Goal: Task Accomplishment & Management: Complete application form

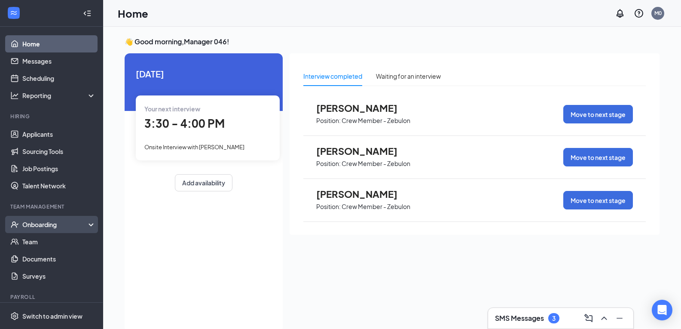
click at [50, 226] on div "Onboarding" at bounding box center [55, 224] width 66 height 9
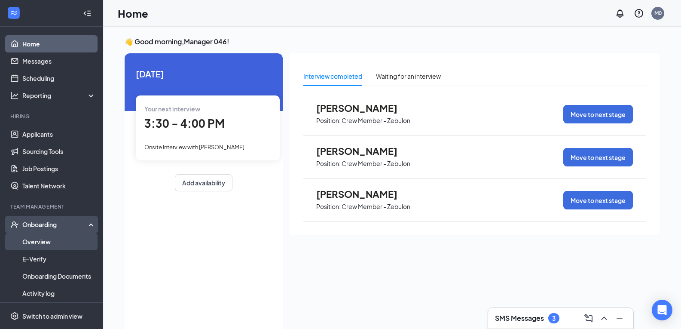
click at [66, 241] on link "Overview" at bounding box center [58, 241] width 73 height 17
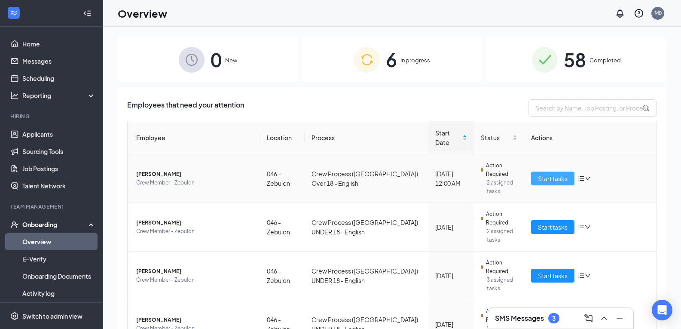
click at [547, 171] on button "Start tasks" at bounding box center [552, 178] width 43 height 14
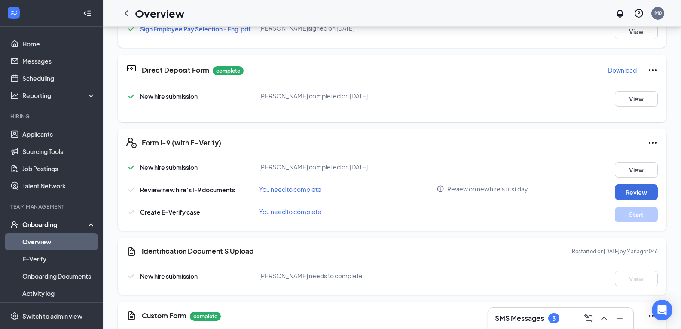
scroll to position [477, 0]
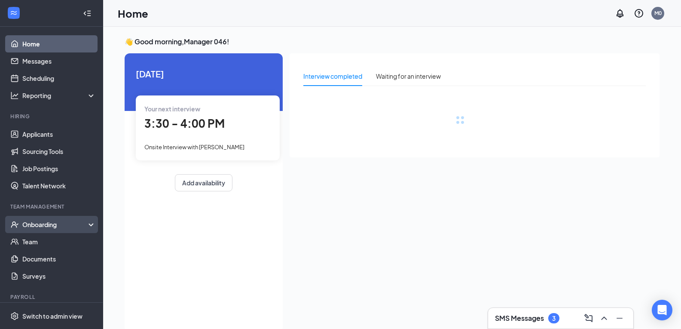
click at [56, 220] on div "Onboarding" at bounding box center [55, 224] width 66 height 9
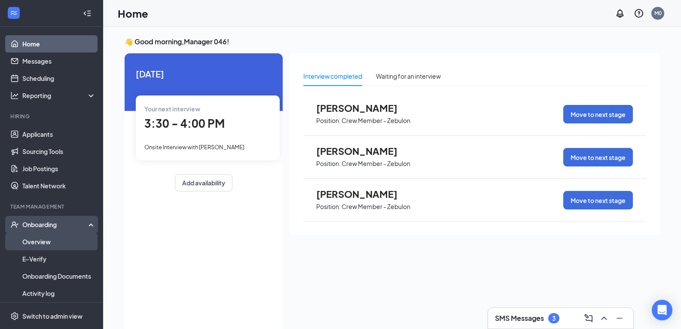
click at [66, 244] on link "Overview" at bounding box center [58, 241] width 73 height 17
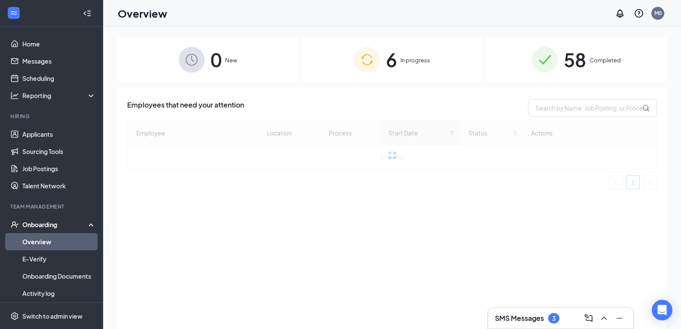
click at [513, 313] on div "SMS Messages 3" at bounding box center [527, 318] width 64 height 10
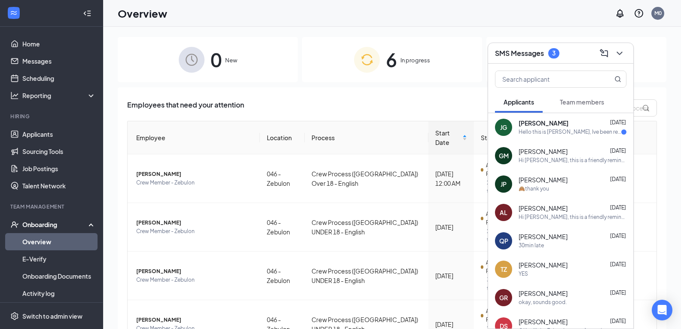
click at [548, 133] on div "Hello this is [PERSON_NAME], Ive been recently hired. I just wanted to know whe…" at bounding box center [570, 131] width 103 height 7
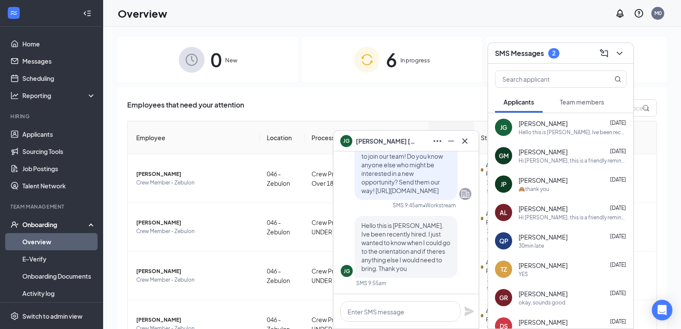
click at [571, 90] on div at bounding box center [560, 78] width 145 height 28
click at [571, 103] on span "Team members" at bounding box center [582, 102] width 44 height 8
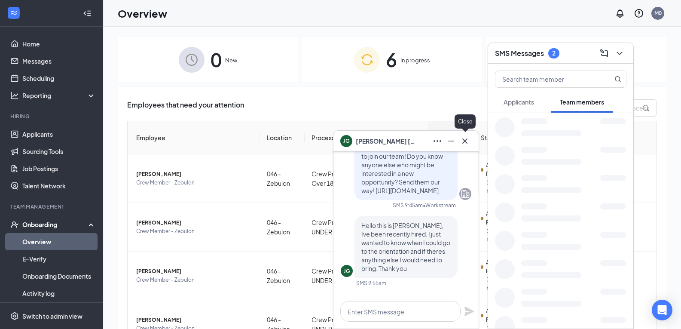
click at [464, 142] on icon "Cross" at bounding box center [464, 140] width 5 height 5
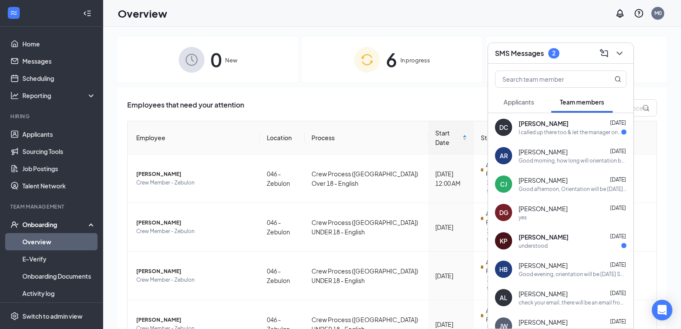
click at [545, 156] on div "[PERSON_NAME]-Sierra [DATE] Good morning, how long will orientation be? I have …" at bounding box center [573, 155] width 108 height 17
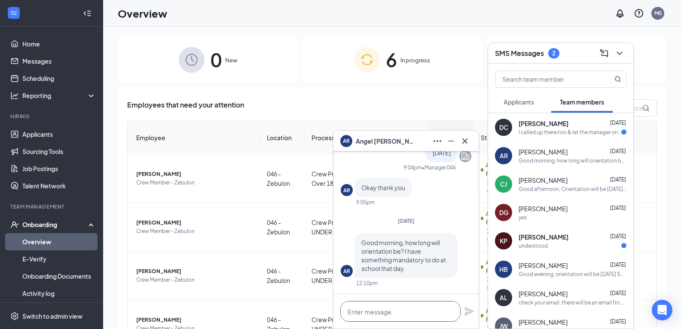
click at [370, 316] on textarea at bounding box center [400, 311] width 120 height 21
type textarea "Orientation will take between 2-3 hrs"
click at [472, 309] on icon "Plane" at bounding box center [469, 311] width 10 height 10
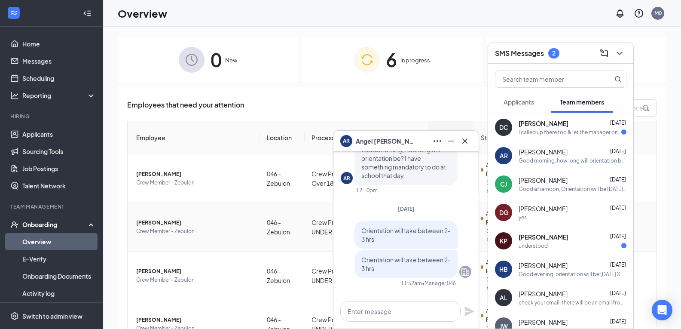
click at [159, 203] on td "[PERSON_NAME] Crew Member - Zebulon" at bounding box center [194, 227] width 132 height 49
click at [463, 142] on icon "Cross" at bounding box center [465, 141] width 10 height 10
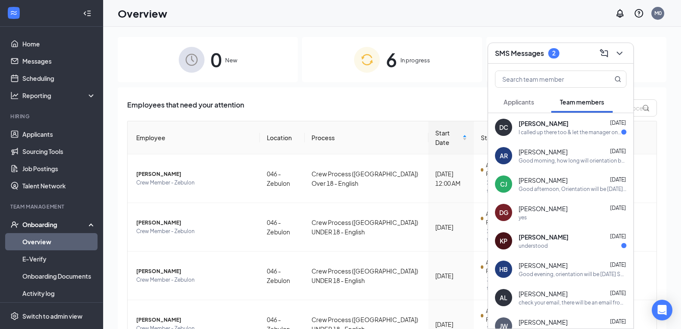
click at [623, 52] on icon "ChevronDown" at bounding box center [620, 53] width 10 height 10
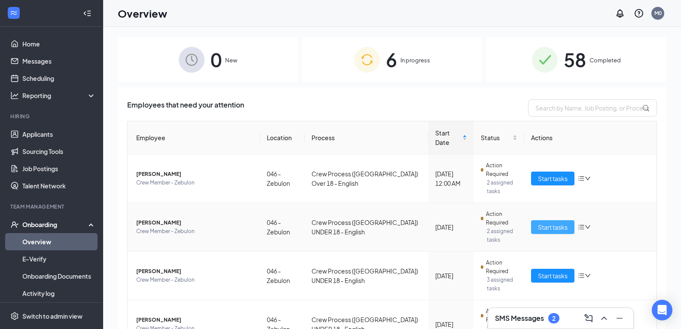
click at [555, 222] on span "Start tasks" at bounding box center [553, 226] width 30 height 9
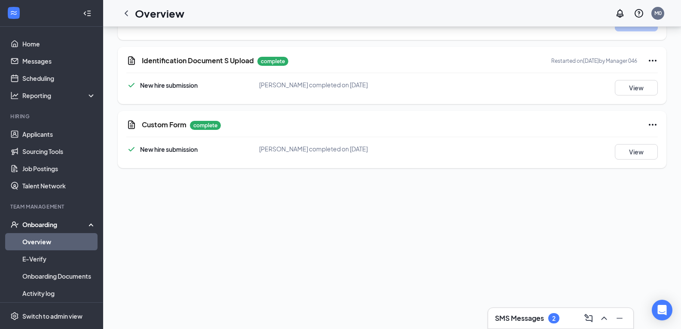
scroll to position [160, 0]
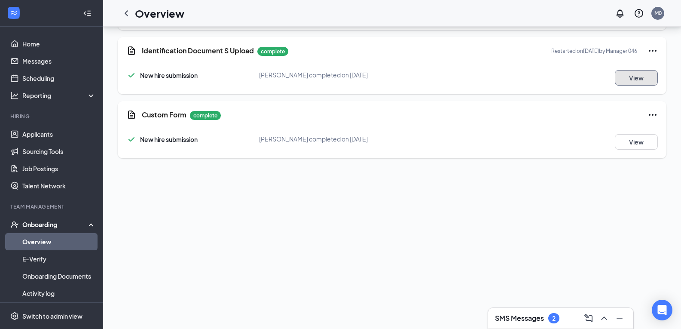
click at [629, 84] on button "View" at bounding box center [636, 77] width 43 height 15
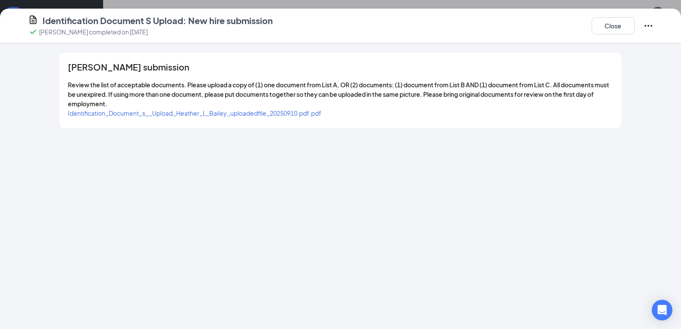
drag, startPoint x: 261, startPoint y: 104, endPoint x: 259, endPoint y: 115, distance: 11.4
click at [260, 109] on div "[PERSON_NAME] submission Review the list of acceptable documents. Please upload…" at bounding box center [340, 90] width 562 height 76
click at [260, 113] on span "Identification_Document_s__Upload_Heather_L_Bailey_uploadedfile_20250910.pdf.pdf" at bounding box center [195, 113] width 254 height 8
click at [226, 6] on div "Identification Document S Upload: New hire submission [PERSON_NAME] completed o…" at bounding box center [340, 164] width 681 height 329
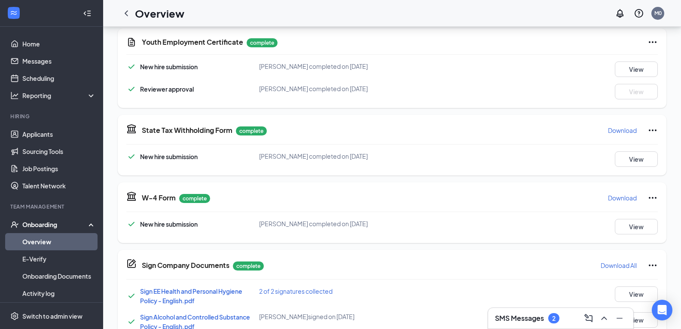
scroll to position [23, 0]
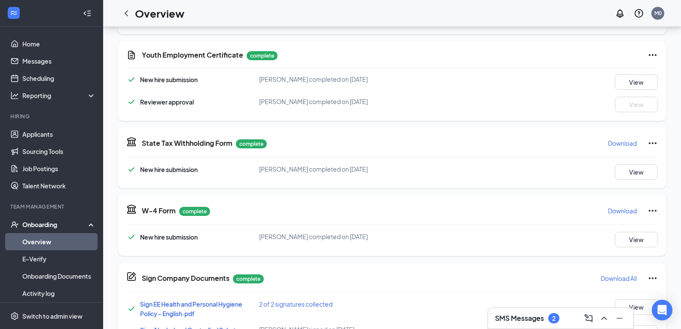
click at [49, 238] on link "Overview" at bounding box center [58, 241] width 73 height 17
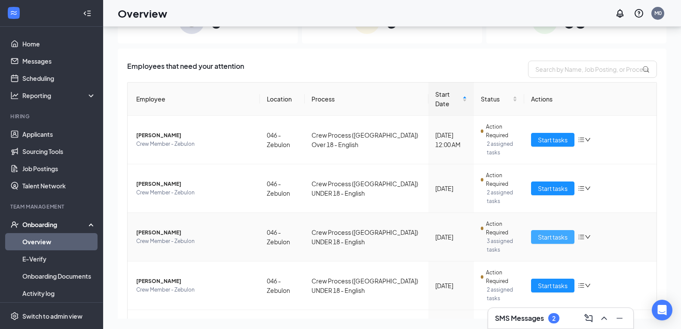
click at [541, 232] on span "Start tasks" at bounding box center [553, 236] width 30 height 9
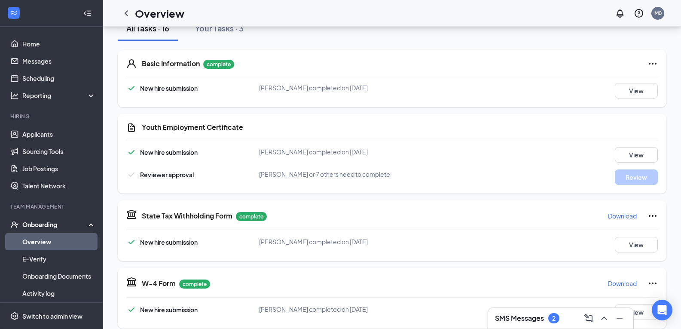
scroll to position [118, 0]
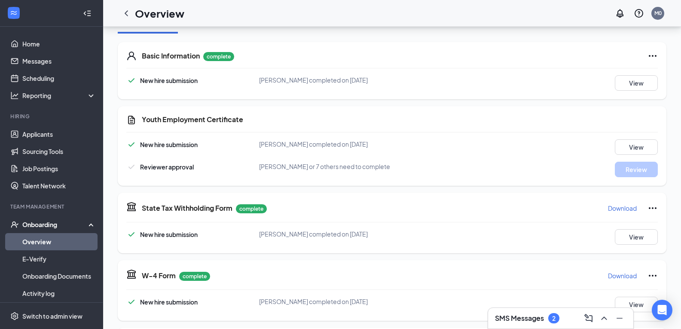
click at [531, 319] on h3 "SMS Messages" at bounding box center [519, 317] width 49 height 9
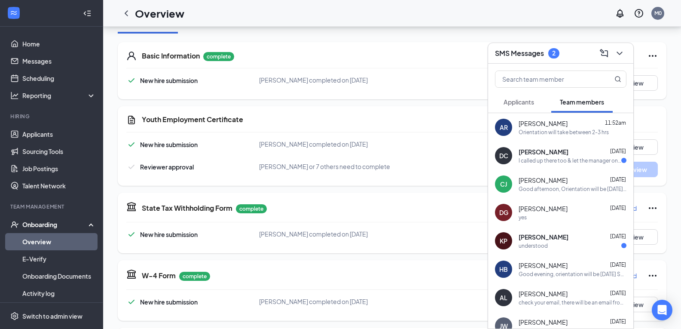
click at [535, 245] on div "understood" at bounding box center [533, 245] width 29 height 7
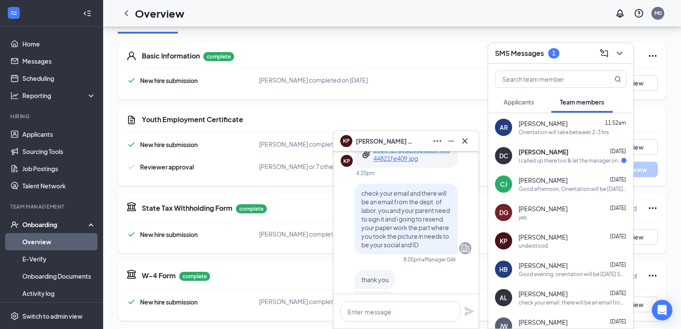
scroll to position [-214, 0]
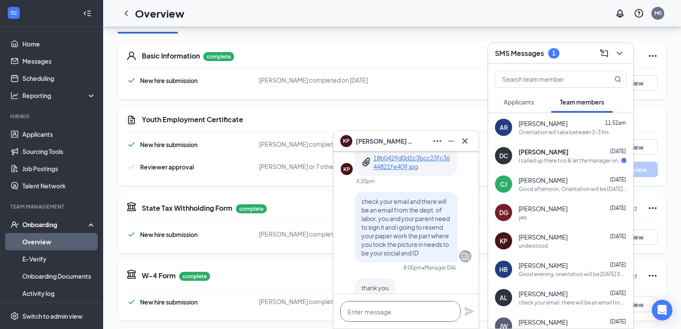
click at [402, 318] on textarea at bounding box center [400, 311] width 120 height 21
type textarea "d"
type textarea "D"
type textarea "h"
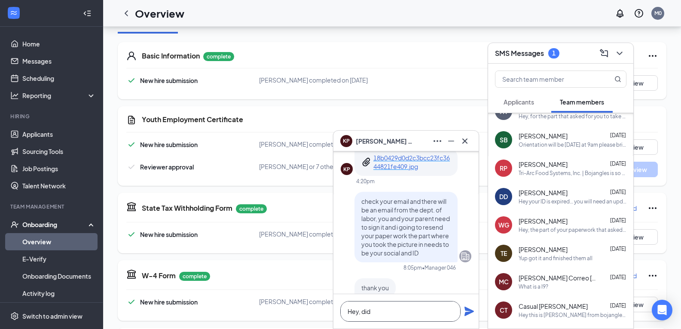
scroll to position [216, 0]
type textarea "Hey, did"
click at [555, 202] on div "Hey your ID is expired… you will need an updated one before you can start" at bounding box center [573, 199] width 108 height 7
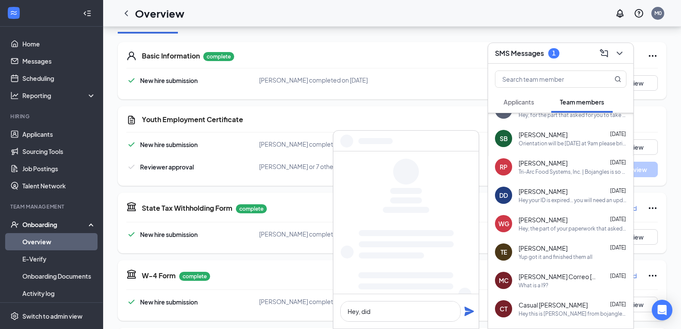
scroll to position [0, 0]
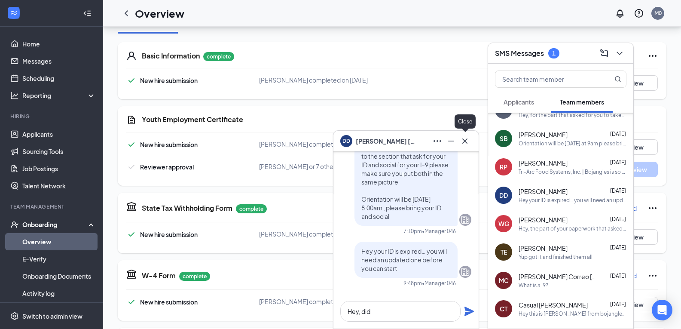
click at [465, 140] on icon "Cross" at bounding box center [464, 140] width 5 height 5
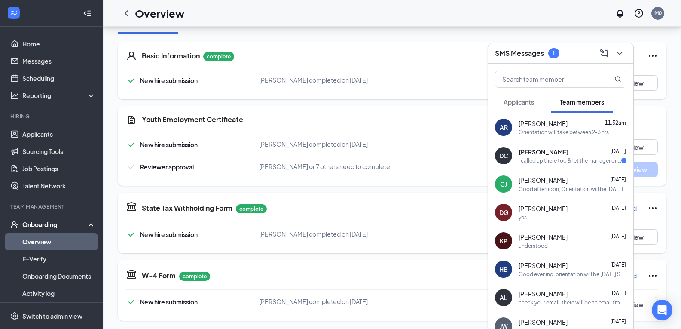
click at [530, 244] on div "understood" at bounding box center [533, 245] width 29 height 7
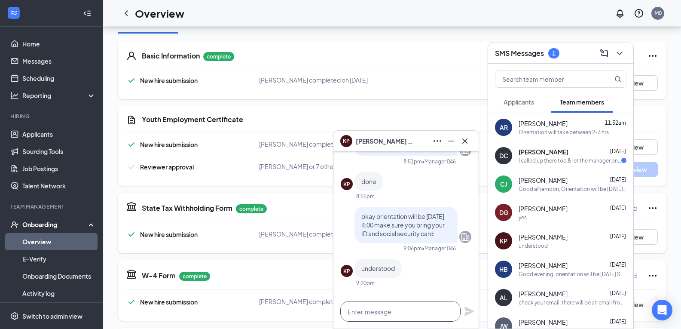
click at [394, 303] on textarea at bounding box center [400, 311] width 120 height 21
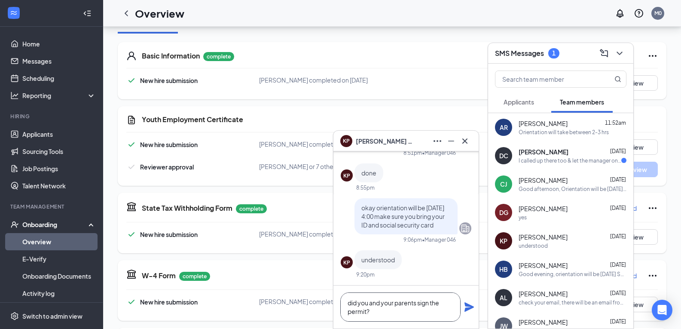
type textarea "did you and your parents sign the permit?"
click at [469, 311] on icon "Plane" at bounding box center [469, 307] width 10 height 10
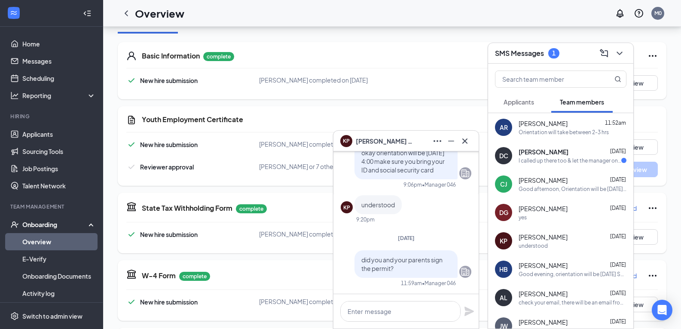
scroll to position [0, 0]
click at [467, 142] on icon "Cross" at bounding box center [465, 141] width 10 height 10
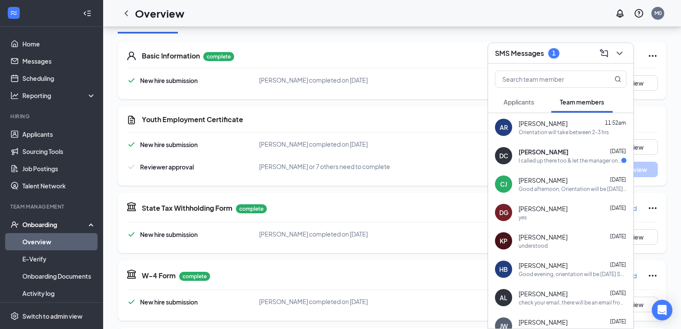
click at [387, 136] on div "Youth Employment Certificate New hire submission [PERSON_NAME] completed on [DA…" at bounding box center [392, 146] width 549 height 80
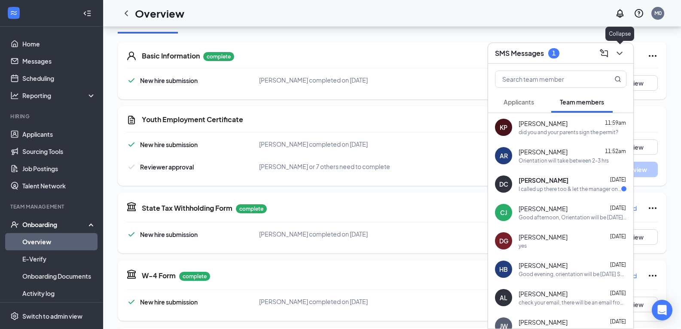
click at [619, 53] on icon "ChevronDown" at bounding box center [620, 53] width 6 height 3
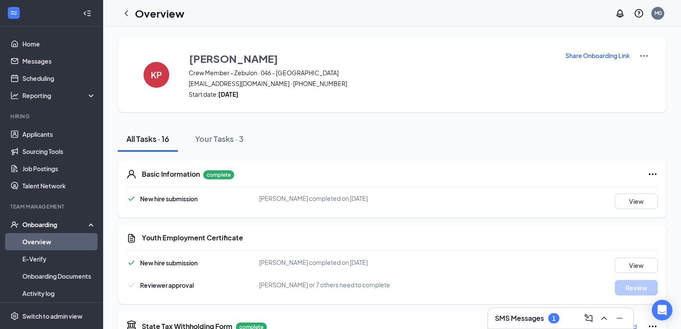
click at [126, 79] on div "KP [PERSON_NAME] Crew Member - Zebulon · 046 - Zebulon [EMAIL_ADDRESS][DOMAIN_N…" at bounding box center [392, 74] width 549 height 75
click at [166, 79] on div "KP" at bounding box center [157, 75] width 26 height 26
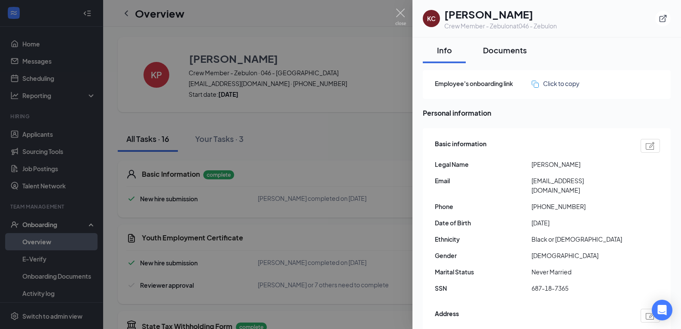
click at [521, 51] on div "Documents" at bounding box center [505, 50] width 44 height 11
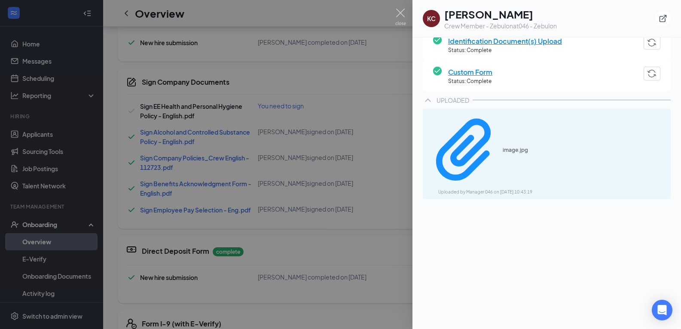
scroll to position [369, 0]
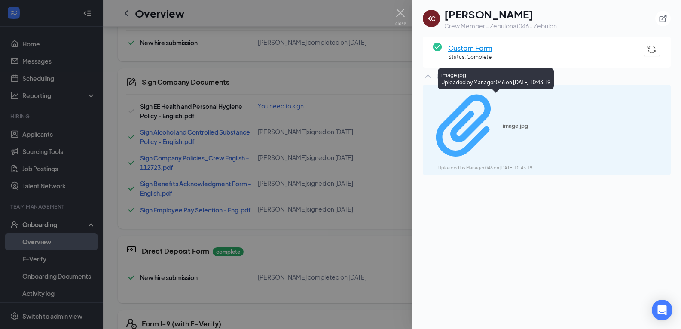
click at [503, 122] on div "image.jpg" at bounding box center [535, 125] width 64 height 7
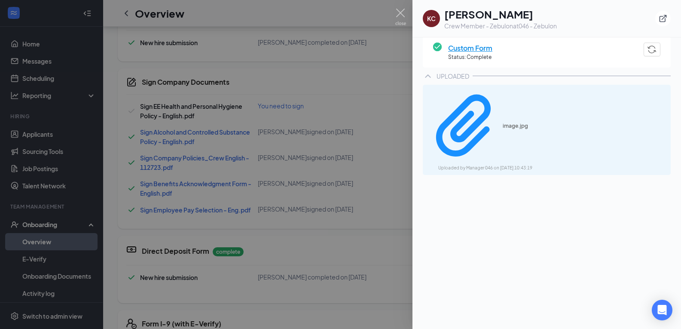
click at [328, 293] on div at bounding box center [340, 164] width 681 height 329
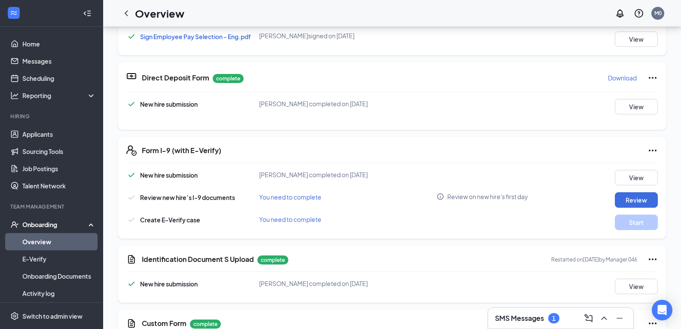
scroll to position [599, 0]
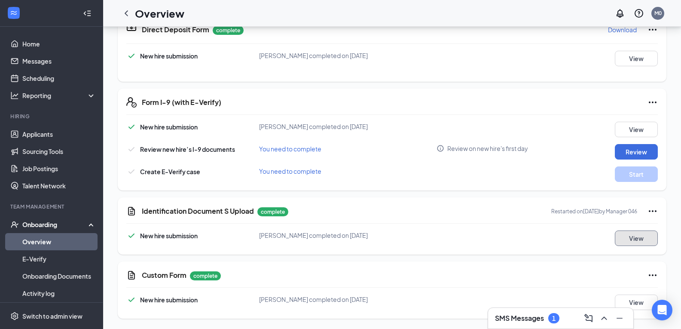
click at [626, 239] on button "View" at bounding box center [636, 237] width 43 height 15
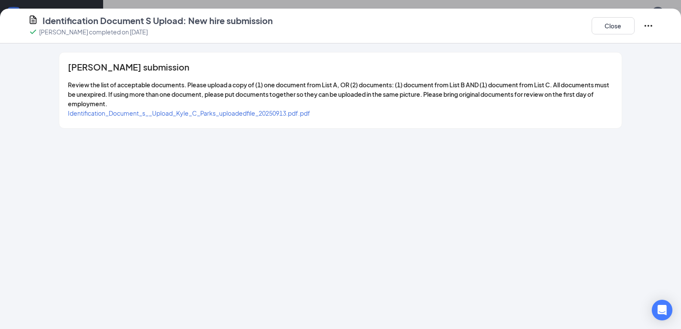
drag, startPoint x: 297, startPoint y: 125, endPoint x: 293, endPoint y: 115, distance: 10.6
click at [296, 124] on div "[PERSON_NAME] submission Review the list of acceptable documents. Please upload…" at bounding box center [340, 90] width 562 height 76
click at [293, 115] on span "Identification_Document_s__Upload_Kyle_C_Parks_uploadedfile_20250913.pdf.pdf" at bounding box center [189, 113] width 242 height 8
drag, startPoint x: 618, startPoint y: 19, endPoint x: 598, endPoint y: 24, distance: 20.0
click at [617, 20] on button "Close" at bounding box center [613, 25] width 43 height 17
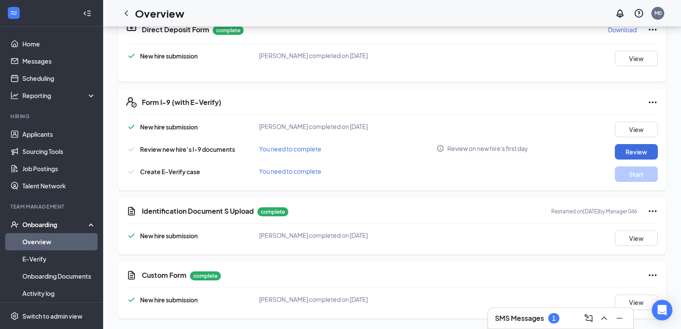
drag, startPoint x: 128, startPoint y: 15, endPoint x: 132, endPoint y: 19, distance: 5.6
click at [128, 15] on icon "ChevronLeft" at bounding box center [126, 13] width 10 height 10
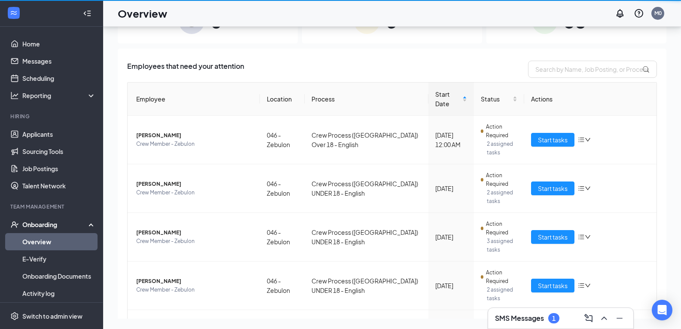
scroll to position [39, 0]
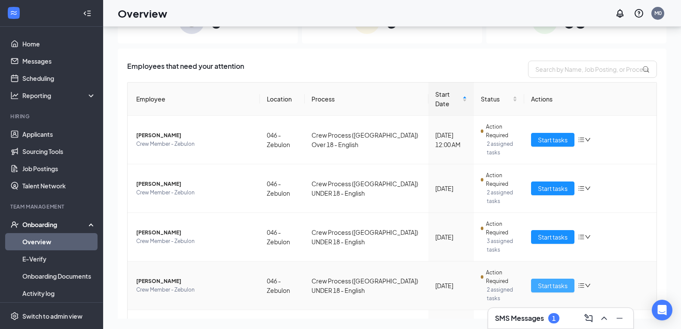
click at [542, 281] on span "Start tasks" at bounding box center [553, 285] width 30 height 9
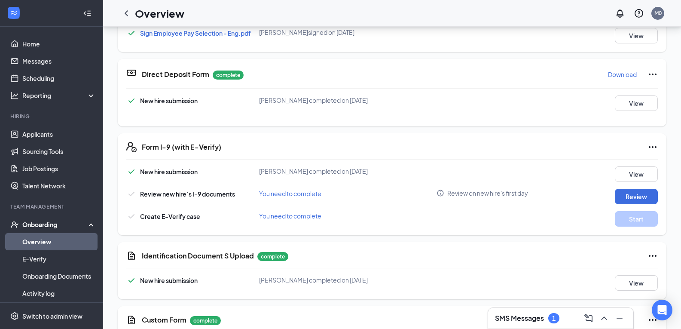
scroll to position [559, 0]
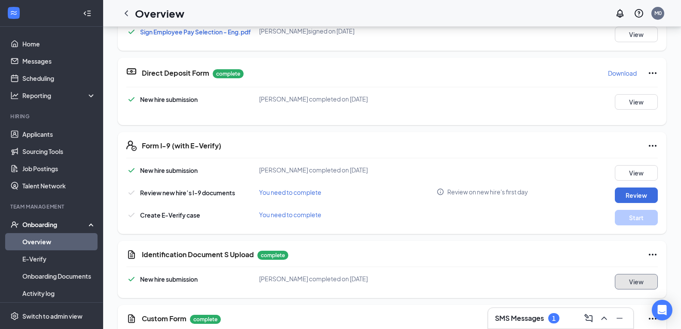
click at [640, 276] on button "View" at bounding box center [636, 281] width 43 height 15
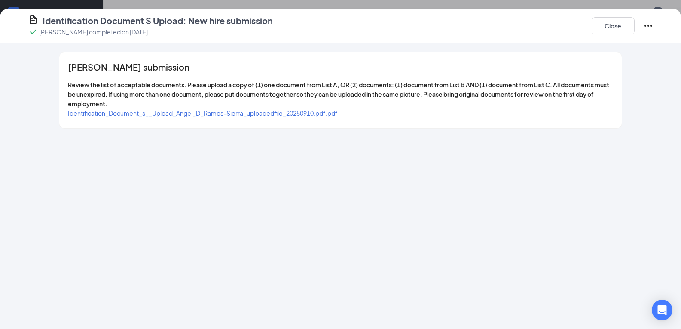
click at [313, 110] on span "Identification_Document_s__Upload_Angel_D_Ramos-Sierra_uploadedfile_20250910.pd…" at bounding box center [203, 113] width 270 height 8
click at [615, 28] on button "Close" at bounding box center [613, 25] width 43 height 17
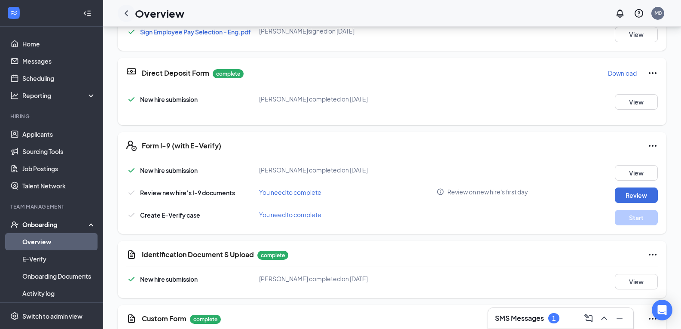
click at [134, 14] on div at bounding box center [126, 13] width 17 height 17
click at [125, 14] on icon "ChevronLeft" at bounding box center [126, 13] width 10 height 10
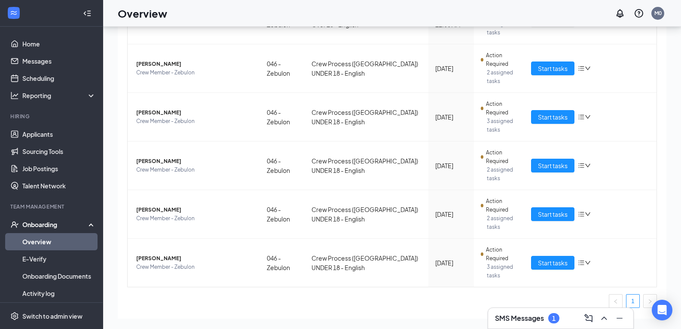
scroll to position [137, 0]
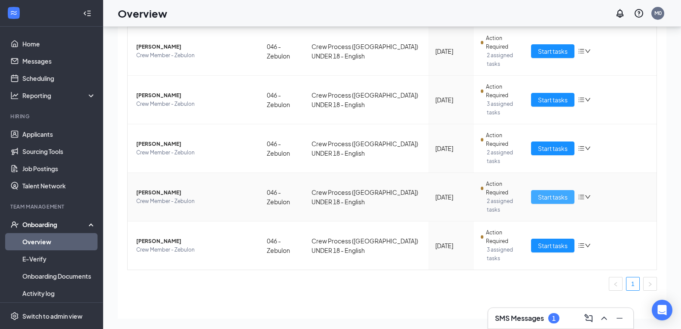
click at [535, 190] on button "Start tasks" at bounding box center [552, 197] width 43 height 14
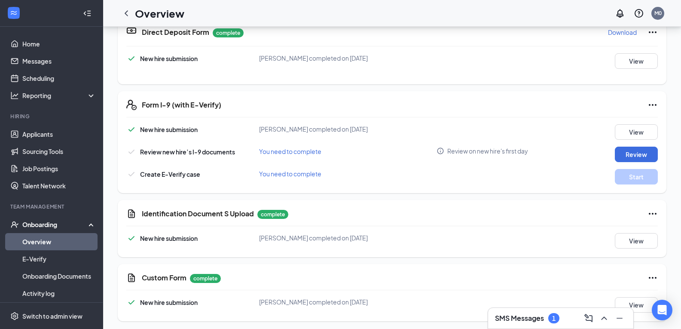
scroll to position [602, 0]
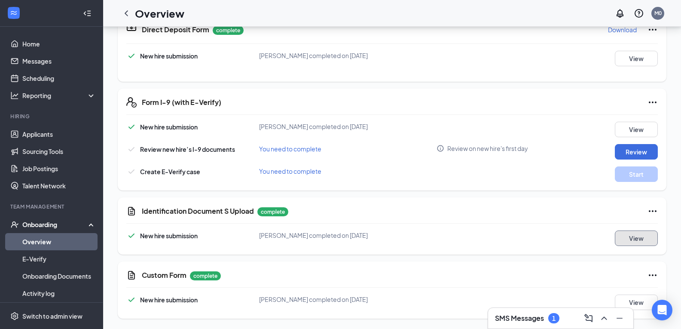
click at [642, 234] on button "View" at bounding box center [636, 237] width 43 height 15
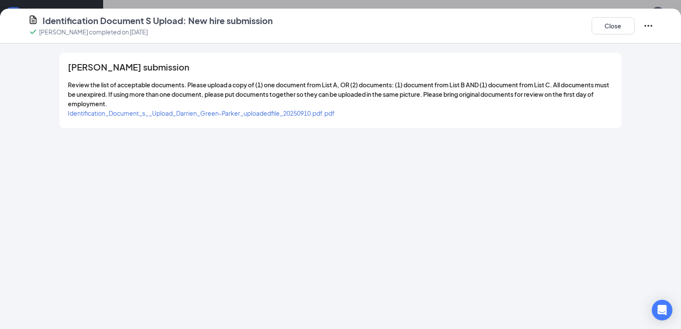
click at [210, 119] on div "[PERSON_NAME] submission Review the list of acceptable documents. Please upload…" at bounding box center [340, 90] width 562 height 76
click at [210, 116] on span "Identification_Document_s__Upload_Darrien_Green-Parker_uploadedfile_20250910.pd…" at bounding box center [201, 113] width 267 height 8
click at [607, 28] on button "Close" at bounding box center [613, 25] width 43 height 17
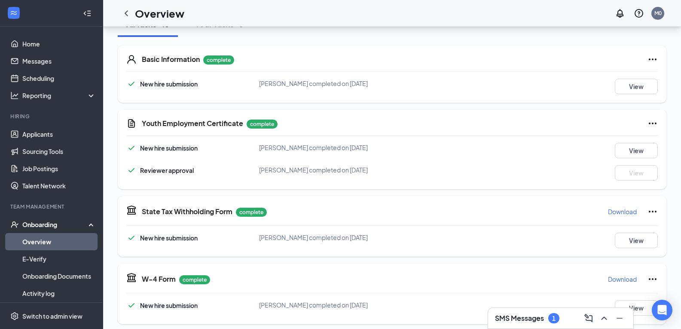
scroll to position [0, 0]
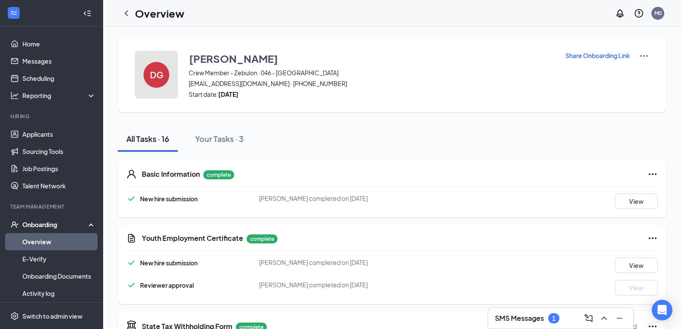
click at [158, 73] on h4 "DG" at bounding box center [156, 75] width 13 height 6
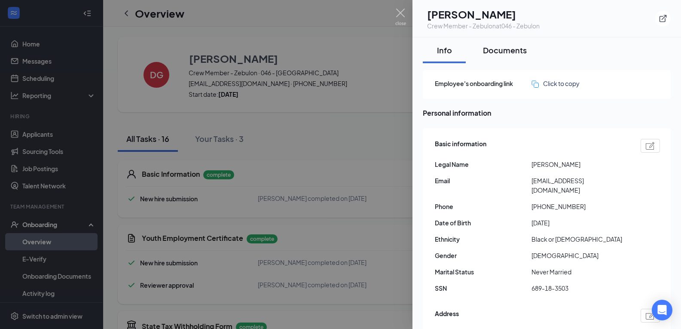
click at [505, 51] on div "Documents" at bounding box center [505, 50] width 44 height 11
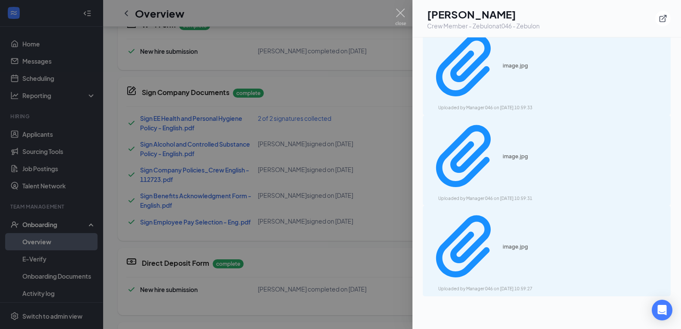
scroll to position [225, 0]
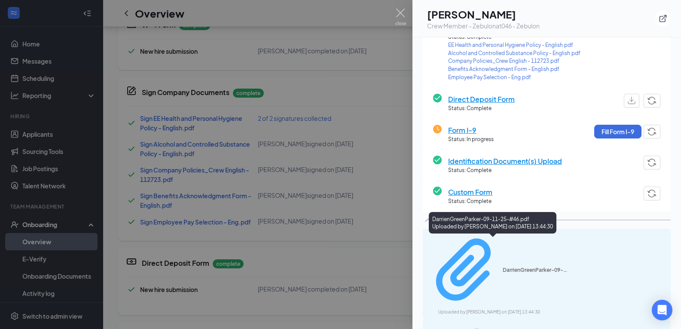
click at [500, 309] on div "Uploaded by [PERSON_NAME] on [DATE] 13:44:30" at bounding box center [502, 312] width 129 height 7
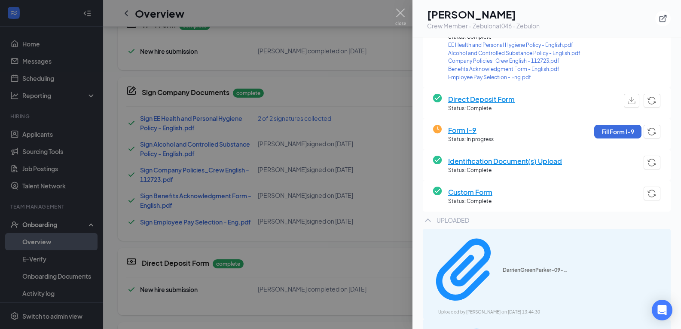
click at [349, 159] on div at bounding box center [340, 164] width 681 height 329
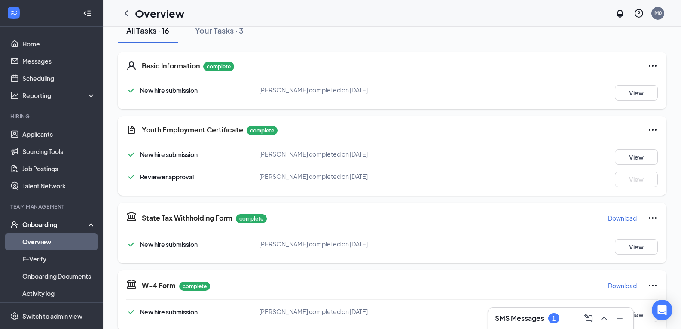
scroll to position [0, 0]
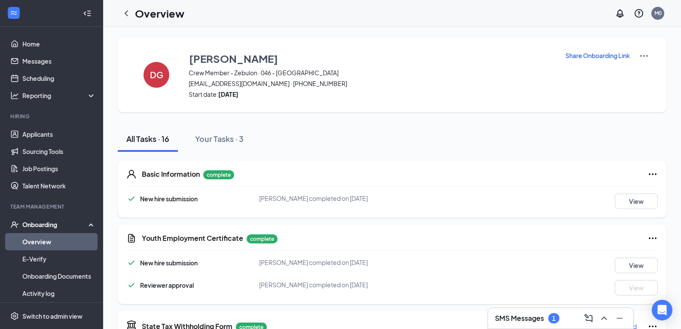
click at [47, 243] on link "Overview" at bounding box center [58, 241] width 73 height 17
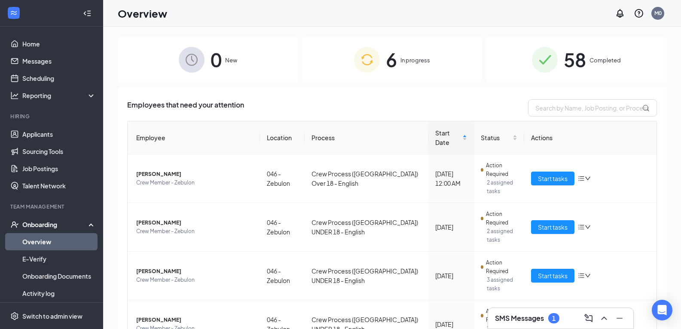
click at [603, 59] on span "Completed" at bounding box center [605, 60] width 31 height 9
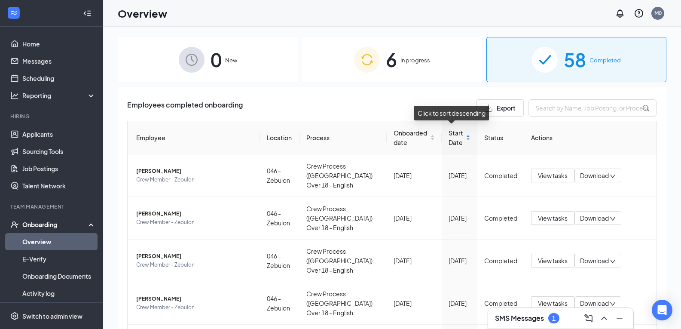
click at [463, 138] on div "Start Date" at bounding box center [460, 137] width 22 height 19
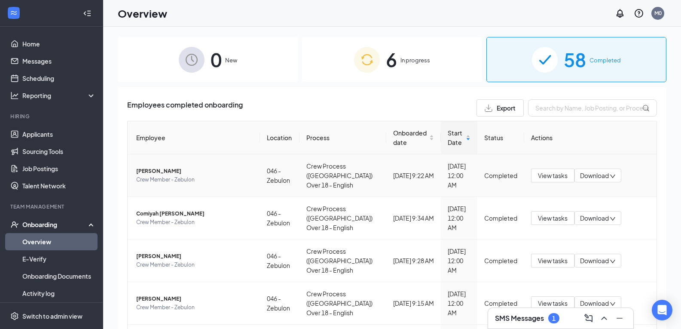
click at [153, 181] on span "Crew Member - Zebulon" at bounding box center [194, 179] width 117 height 9
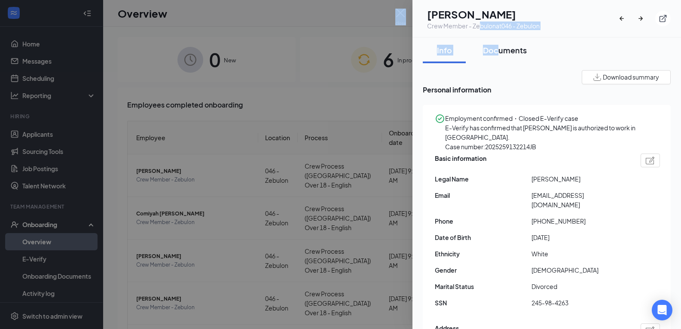
click at [498, 40] on div "[PERSON_NAME] [PERSON_NAME] Crew Member - Zebulon at 046 - Zebulon Info Documen…" at bounding box center [547, 164] width 269 height 329
click at [500, 46] on div "Documents" at bounding box center [505, 50] width 44 height 11
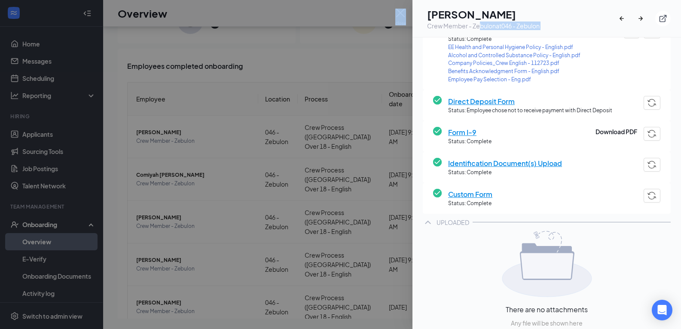
scroll to position [222, 0]
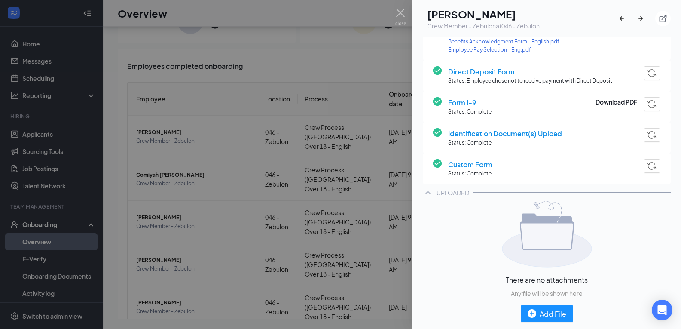
click at [207, 267] on div at bounding box center [340, 164] width 681 height 329
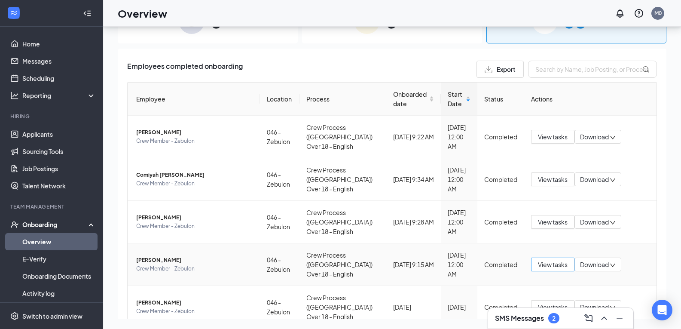
click at [540, 263] on span "View tasks" at bounding box center [553, 264] width 30 height 9
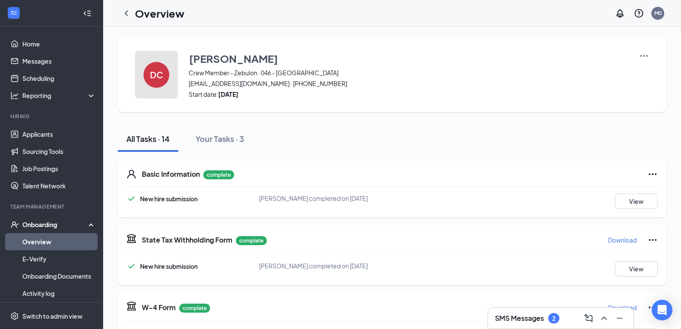
click at [168, 70] on div "DC" at bounding box center [157, 75] width 26 height 26
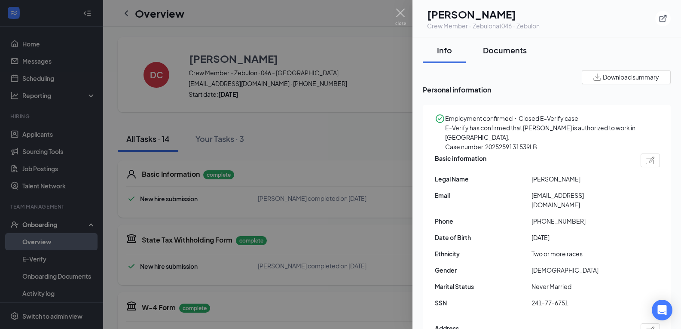
click at [513, 52] on div "Documents" at bounding box center [505, 50] width 44 height 11
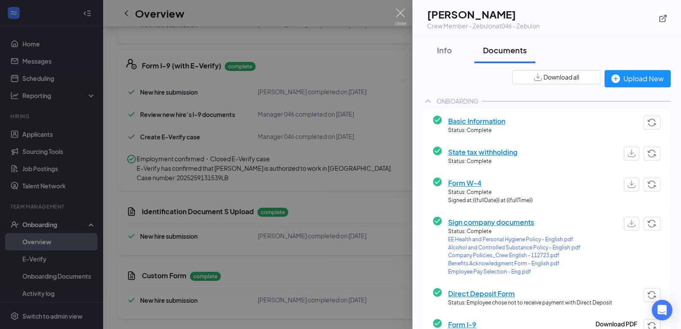
click at [303, 285] on div at bounding box center [340, 164] width 681 height 329
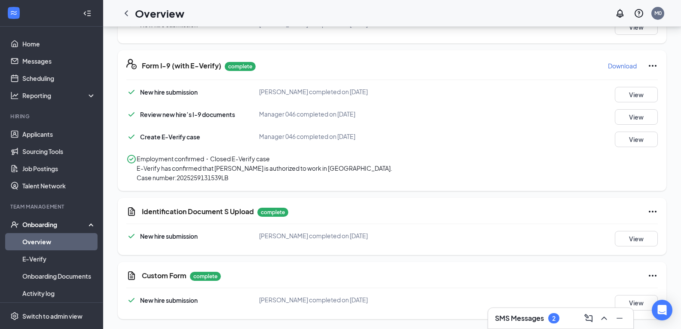
drag, startPoint x: 0, startPoint y: 232, endPoint x: 0, endPoint y: 224, distance: 7.3
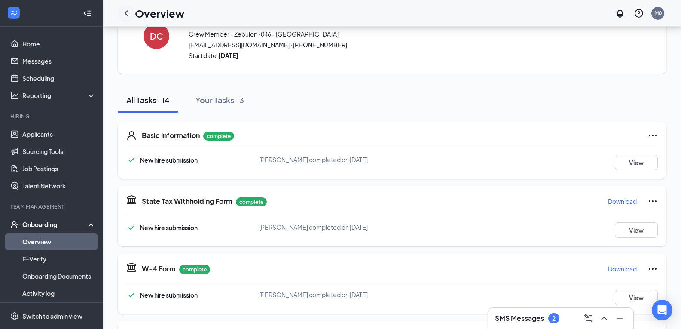
click at [128, 12] on icon "ChevronLeft" at bounding box center [126, 13] width 10 height 10
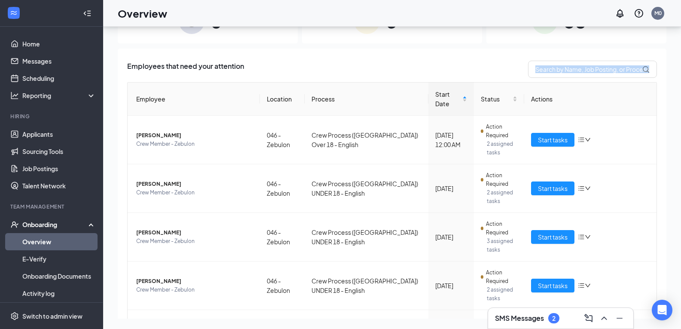
drag, startPoint x: 678, startPoint y: 123, endPoint x: 687, endPoint y: 52, distance: 71.5
click at [681, 52] on html "Home Messages Scheduling Reporting Hiring Applicants Sourcing Tools Job Posting…" at bounding box center [340, 125] width 681 height 329
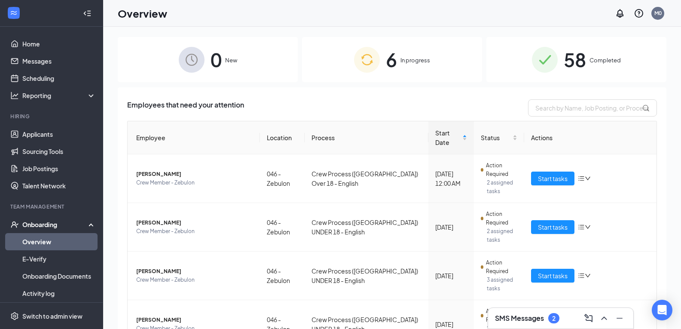
click at [495, 89] on div "Employees that need your attention Employee Location Process Start Date Status …" at bounding box center [392, 292] width 549 height 410
drag, startPoint x: 566, startPoint y: 44, endPoint x: 547, endPoint y: 58, distance: 23.6
click at [564, 49] on span "58" at bounding box center [575, 60] width 22 height 30
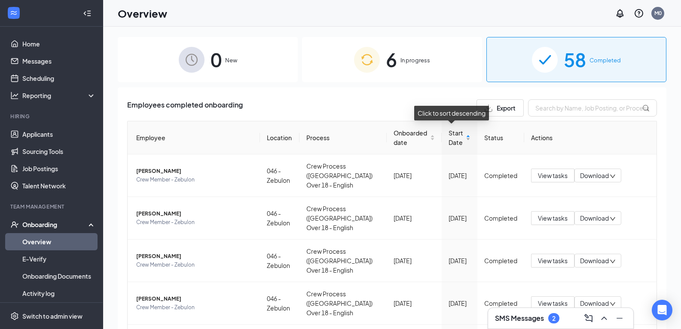
click at [459, 138] on span "Start Date" at bounding box center [457, 137] width 16 height 19
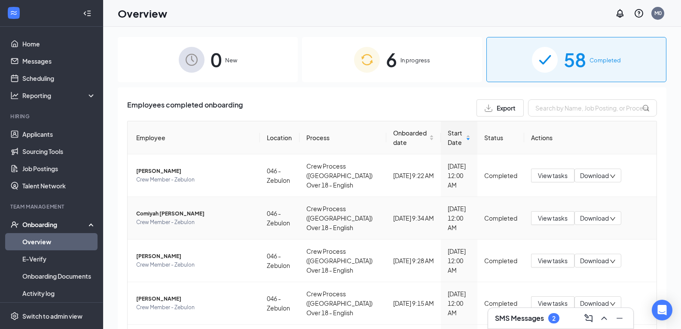
click at [148, 216] on span "Comiyah [PERSON_NAME]" at bounding box center [194, 213] width 117 height 9
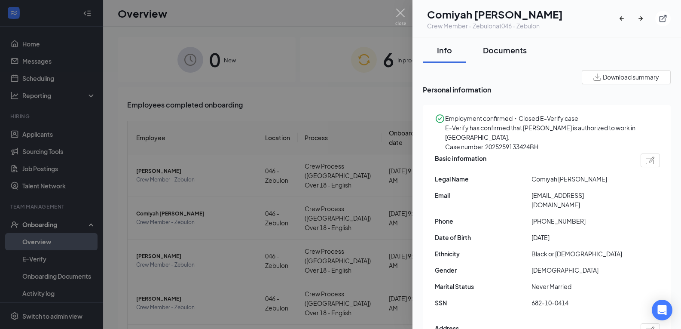
click at [490, 58] on button "Documents" at bounding box center [504, 50] width 61 height 26
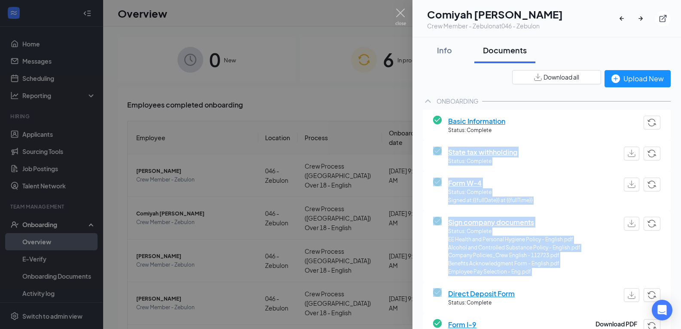
drag, startPoint x: 676, startPoint y: 125, endPoint x: 675, endPoint y: 208, distance: 83.4
click at [676, 216] on div "Info Documents Download all Upload New ONBOARDING Basic Information Status: Com…" at bounding box center [547, 182] width 269 height 291
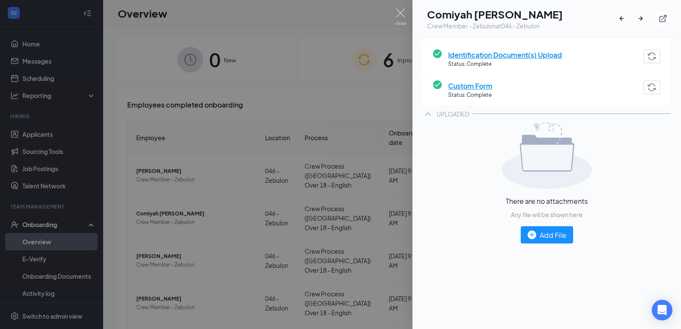
scroll to position [287, 0]
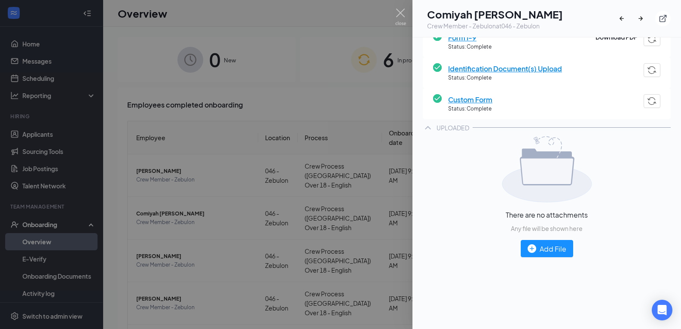
click at [385, 25] on div at bounding box center [340, 164] width 681 height 329
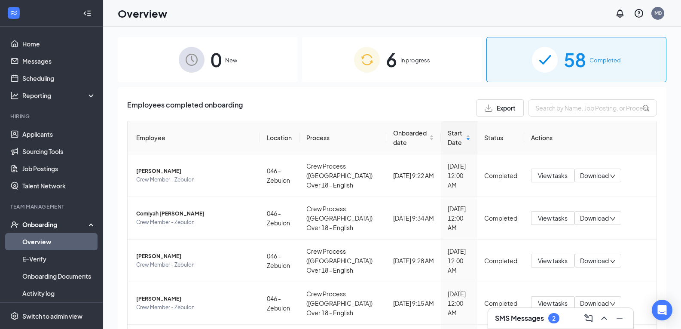
click at [554, 323] on div "SMS Messages 2" at bounding box center [561, 318] width 132 height 14
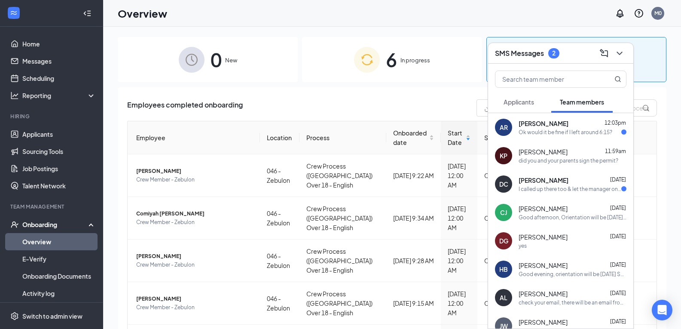
click at [519, 99] on button "Applicants" at bounding box center [519, 101] width 48 height 21
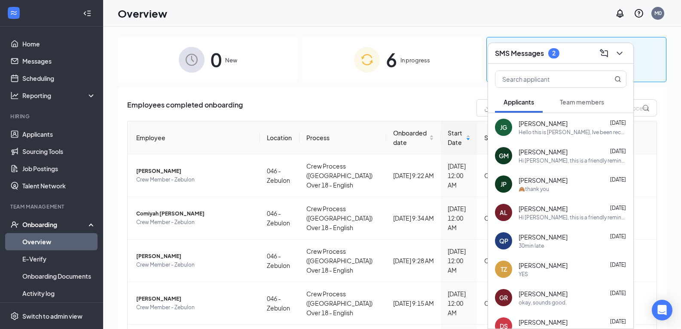
click at [52, 224] on div "Onboarding" at bounding box center [55, 224] width 66 height 9
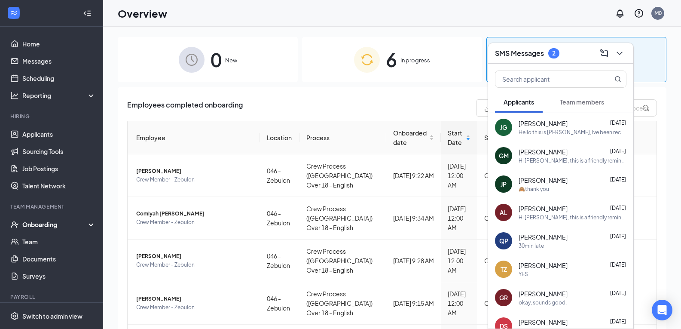
click at [49, 226] on div "Onboarding" at bounding box center [55, 224] width 66 height 9
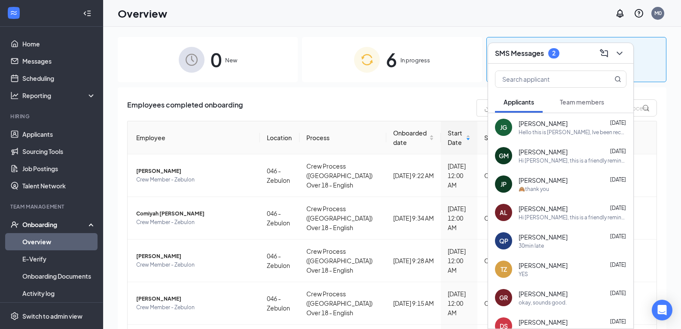
click at [46, 243] on link "Overview" at bounding box center [58, 241] width 73 height 17
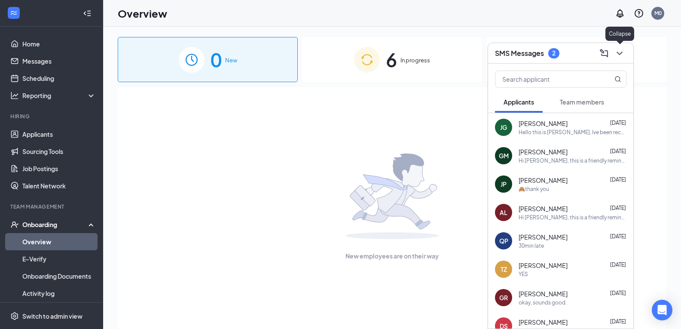
drag, startPoint x: 622, startPoint y: 53, endPoint x: 558, endPoint y: 63, distance: 64.7
click at [622, 53] on icon "ChevronDown" at bounding box center [620, 53] width 10 height 10
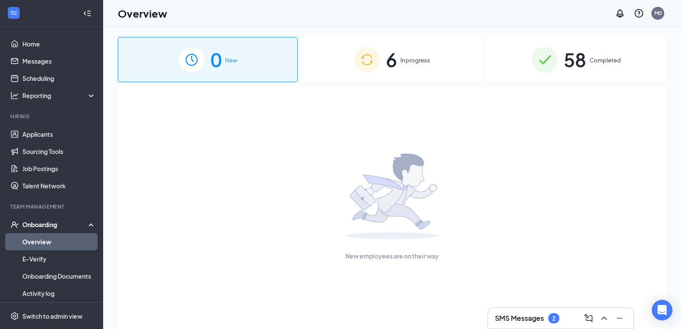
click at [398, 58] on div "6 In progress" at bounding box center [392, 59] width 180 height 45
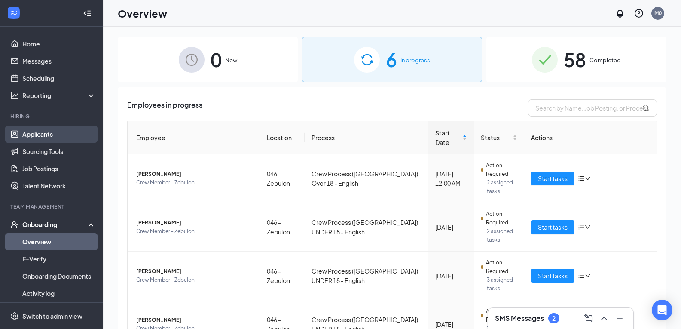
click at [55, 135] on link "Applicants" at bounding box center [58, 133] width 73 height 17
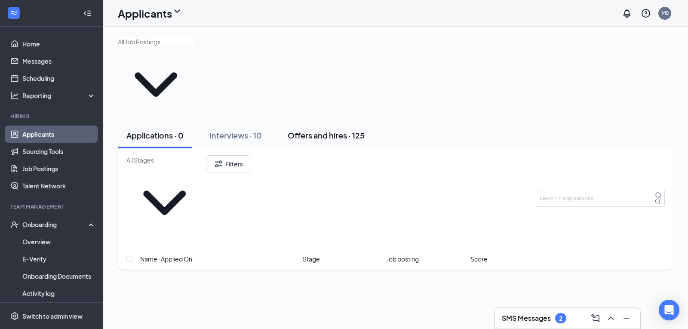
click at [302, 122] on button "Offers and hires · 125" at bounding box center [326, 135] width 94 height 26
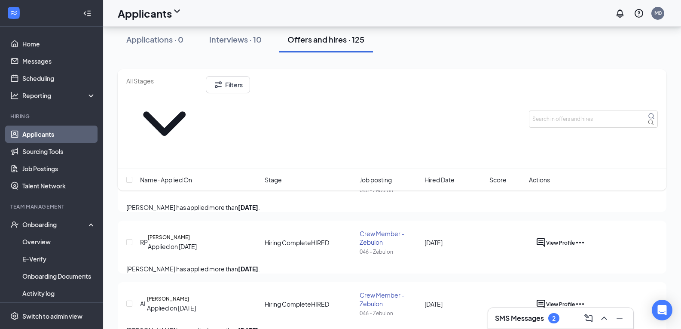
scroll to position [80, 0]
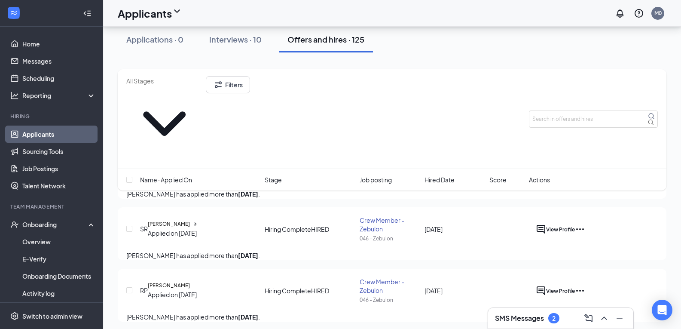
click at [584, 228] on icon "Ellipses" at bounding box center [580, 229] width 8 height 2
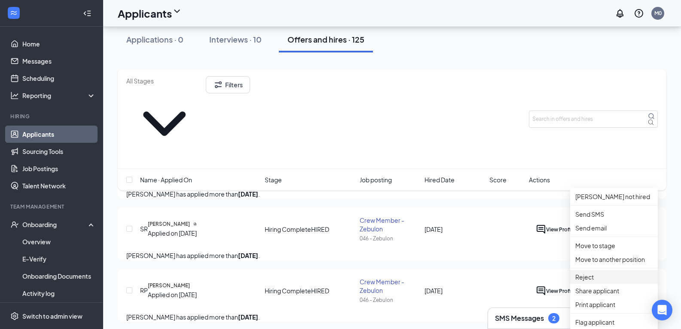
click at [610, 284] on li "Reject" at bounding box center [614, 277] width 88 height 14
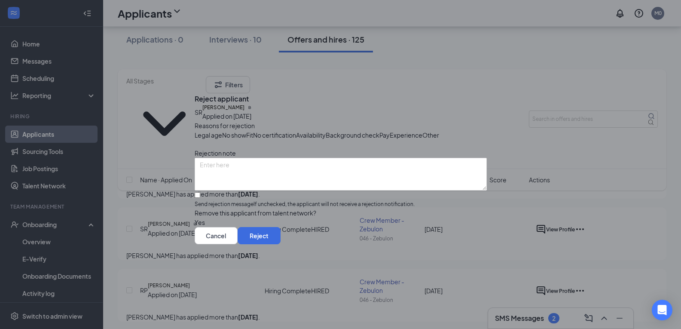
click at [422, 134] on span "Other" at bounding box center [430, 134] width 17 height 9
click at [281, 244] on button "Reject" at bounding box center [259, 235] width 43 height 17
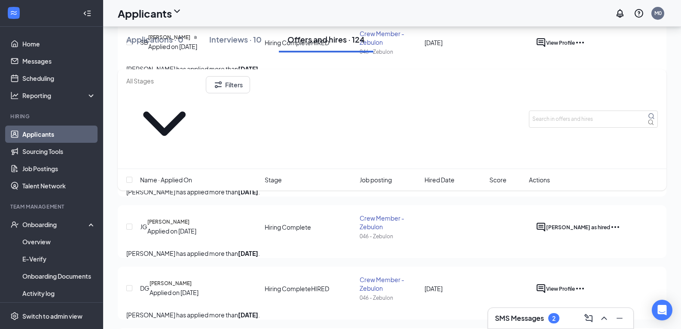
scroll to position [207, 0]
click at [610, 220] on button "[PERSON_NAME] as hired" at bounding box center [578, 225] width 64 height 10
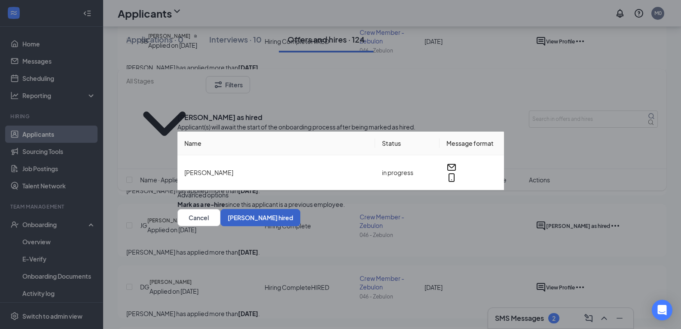
click at [300, 226] on button "[PERSON_NAME] hired" at bounding box center [260, 217] width 80 height 17
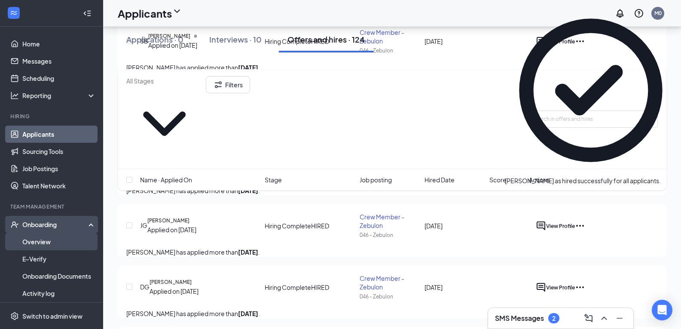
click at [52, 240] on link "Overview" at bounding box center [58, 241] width 73 height 17
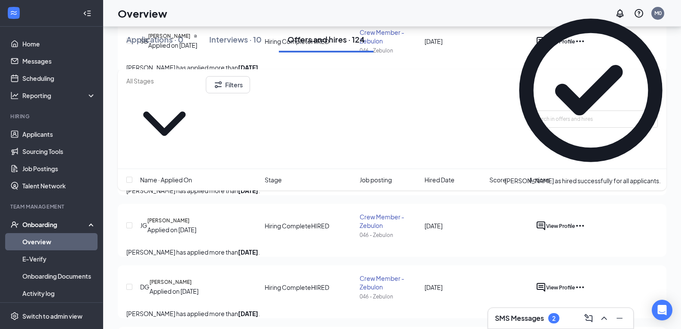
scroll to position [39, 0]
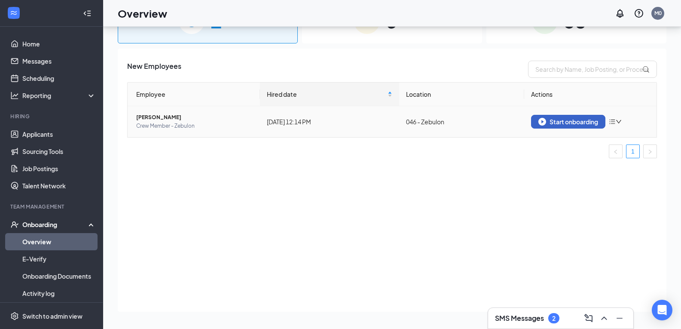
click at [582, 124] on div "Start onboarding" at bounding box center [568, 122] width 60 height 8
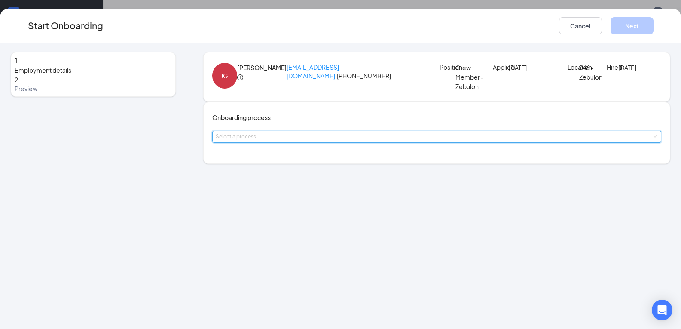
click at [277, 142] on div "Select a process" at bounding box center [437, 136] width 443 height 11
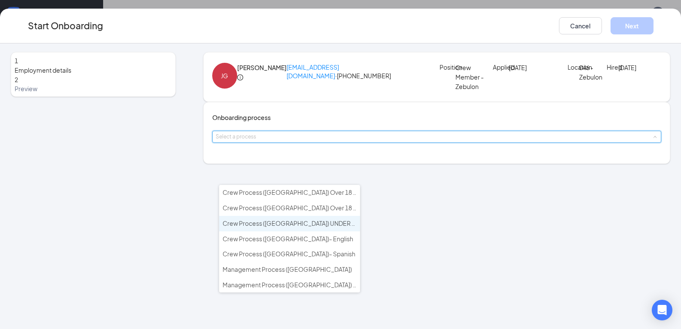
click at [283, 226] on span "Crew Process ([GEOGRAPHIC_DATA]) UNDER 18 - English" at bounding box center [303, 223] width 161 height 8
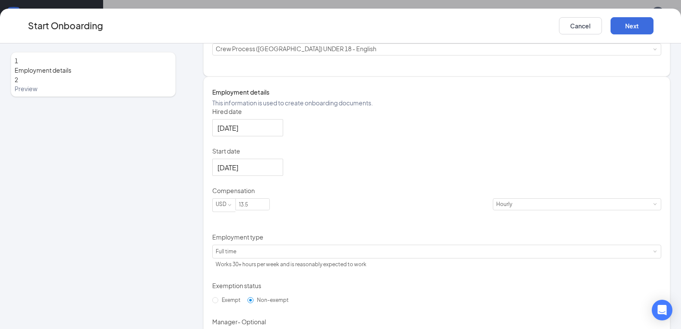
scroll to position [88, 0]
click at [264, 209] on input "13.5" at bounding box center [253, 203] width 34 height 11
click at [278, 172] on div at bounding box center [247, 166] width 61 height 11
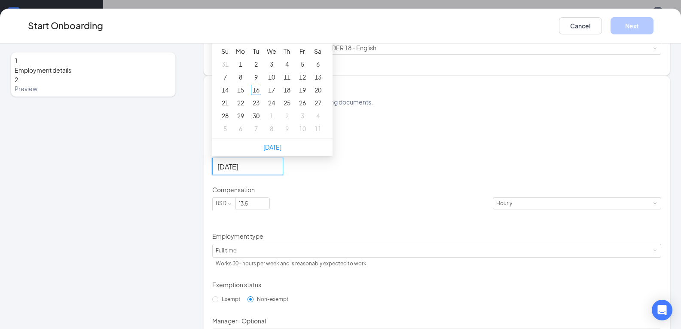
type input "[DATE]"
click at [288, 108] on div "25" at bounding box center [287, 103] width 10 height 10
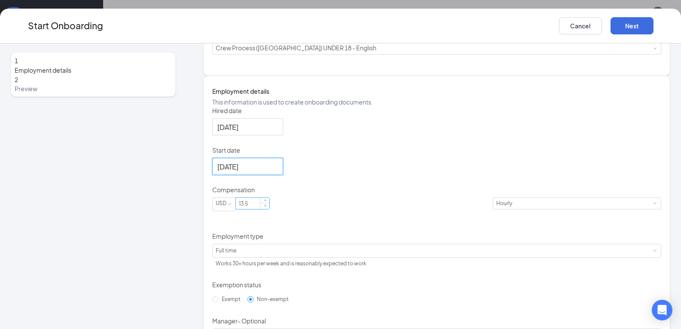
click at [266, 209] on input "13.5" at bounding box center [253, 203] width 34 height 11
type input "1"
type input "12.5"
click at [218, 310] on form "Hired date [DATE] Start date [DATE] [DATE] Su Mo Tu We Th Fr Sa 31 1 2 3 4 5 6 …" at bounding box center [437, 224] width 450 height 236
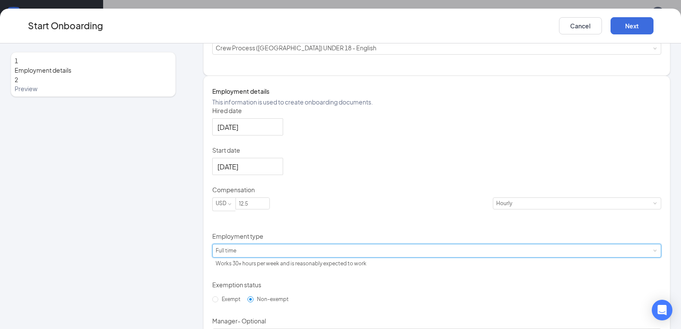
click at [236, 257] on div "Full time" at bounding box center [291, 250] width 151 height 13
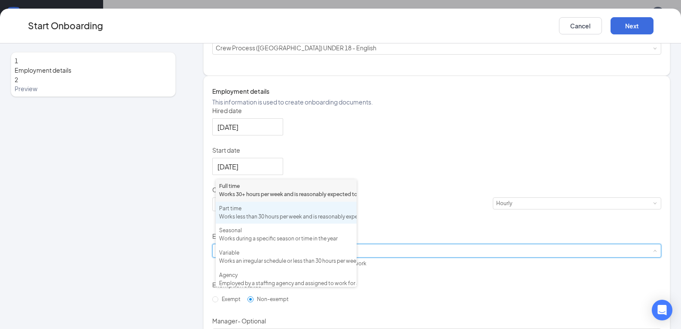
click at [280, 221] on div "Works less than 30 hours per week and is reasonably expected to work" at bounding box center [286, 217] width 134 height 8
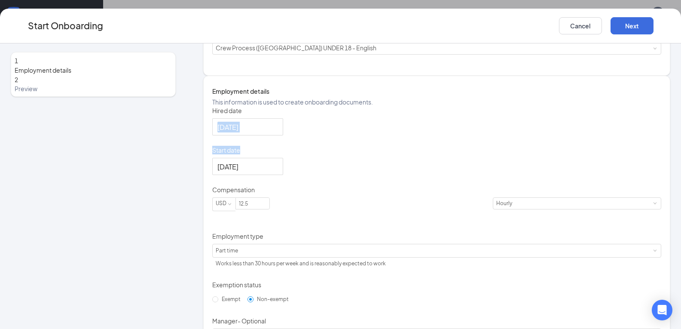
drag, startPoint x: 672, startPoint y: 180, endPoint x: 677, endPoint y: 202, distance: 22.1
click at [672, 202] on div "1 Employment details 2 Preview [PERSON_NAME] Giron [EMAIL_ADDRESS][DOMAIN_NAME]…" at bounding box center [340, 185] width 681 height 285
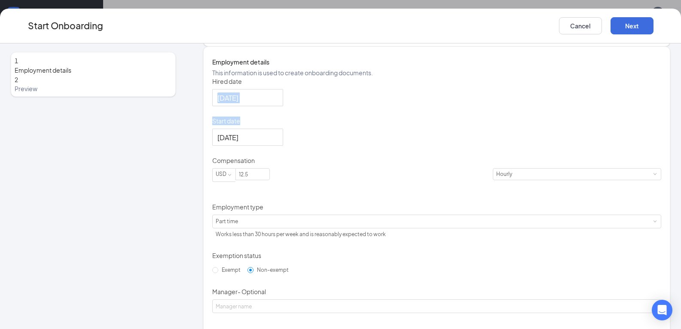
scroll to position [175, 0]
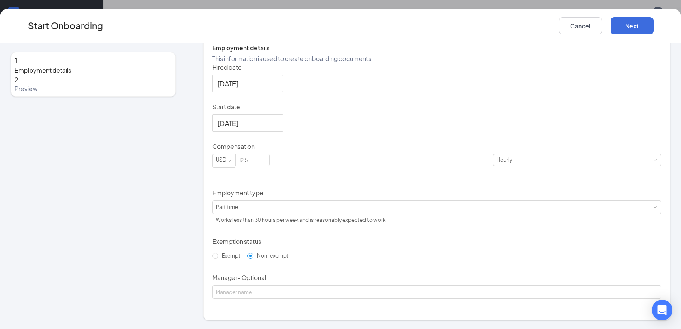
click at [254, 259] on span "Non-exempt" at bounding box center [273, 255] width 39 height 6
click at [248, 259] on input "Non-exempt" at bounding box center [251, 256] width 6 height 6
click at [278, 89] on div at bounding box center [247, 83] width 61 height 11
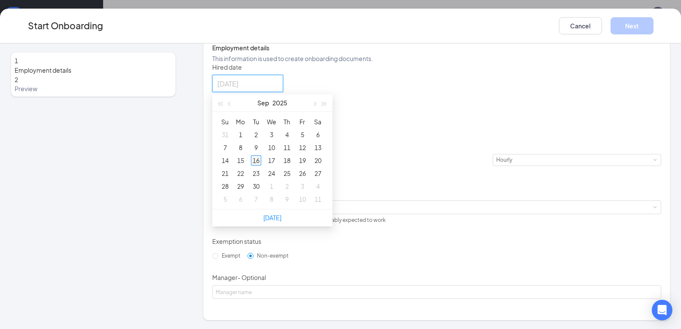
type input "[DATE]"
click at [260, 165] on div "16" at bounding box center [256, 160] width 10 height 10
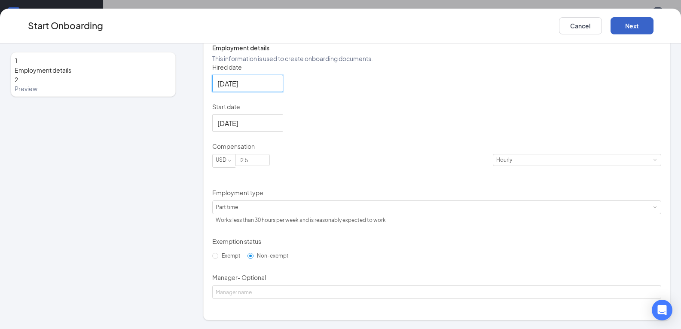
click at [633, 26] on button "Next" at bounding box center [632, 25] width 43 height 17
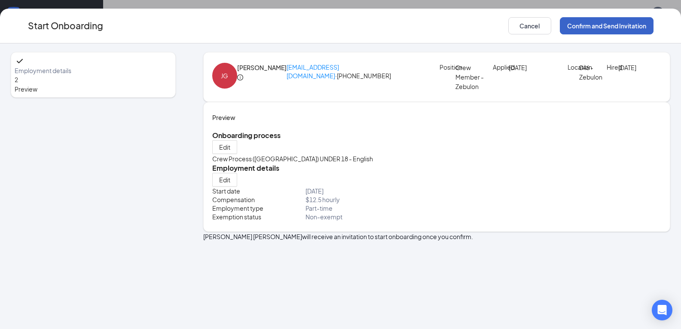
click at [616, 29] on button "Confirm and Send Invitation" at bounding box center [607, 25] width 94 height 17
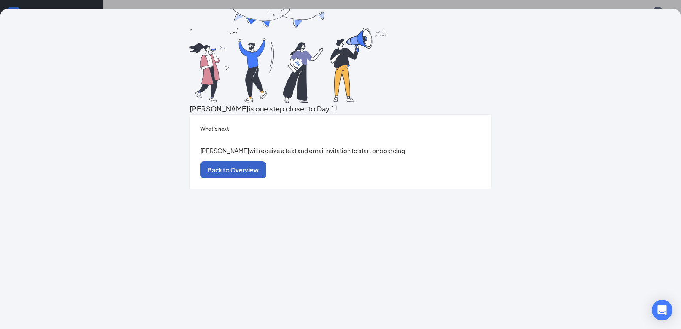
click at [266, 178] on button "Back to Overview" at bounding box center [233, 169] width 66 height 17
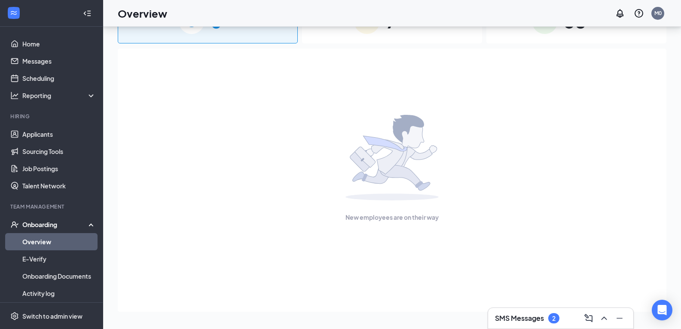
click at [532, 316] on h3 "SMS Messages" at bounding box center [519, 317] width 49 height 9
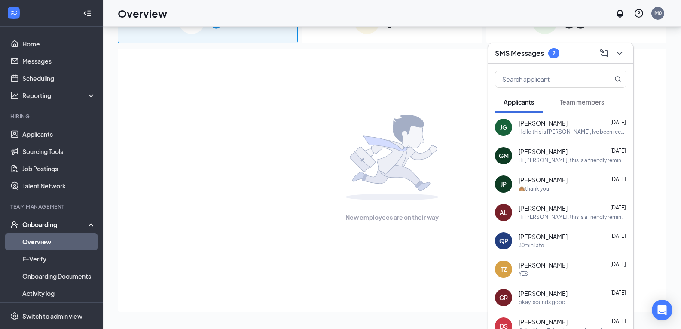
click at [579, 124] on div "[PERSON_NAME] [DATE]" at bounding box center [573, 123] width 108 height 9
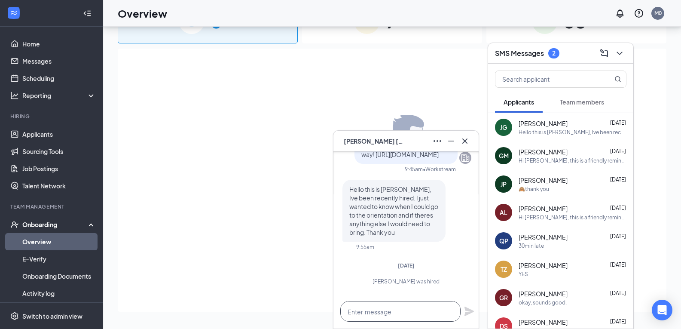
click at [368, 314] on textarea at bounding box center [400, 311] width 120 height 21
type textarea "h"
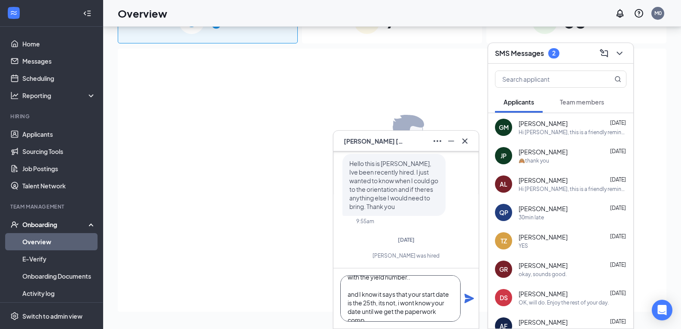
scroll to position [52, 0]
type textarea "Good afternoon, I just sent you a link for your paperwork... the part of if wil…"
click at [471, 298] on icon "Plane" at bounding box center [469, 298] width 9 height 9
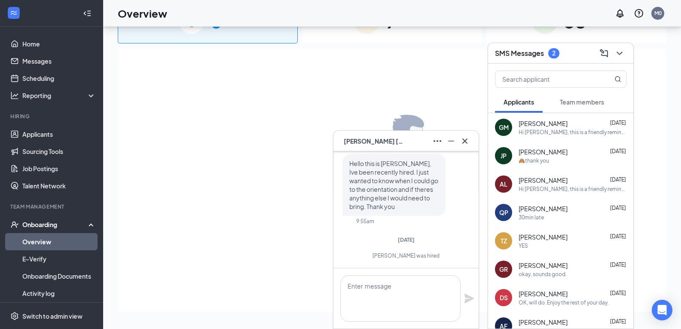
scroll to position [0, 0]
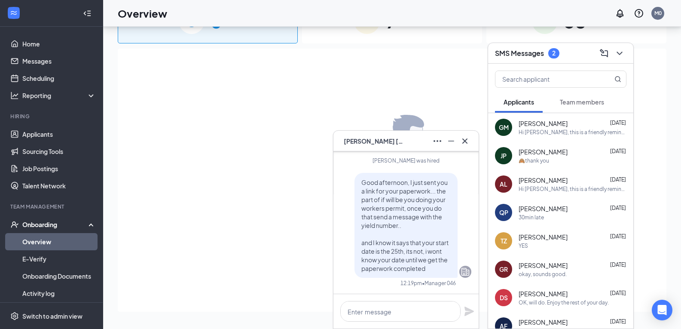
drag, startPoint x: 404, startPoint y: 323, endPoint x: 398, endPoint y: 324, distance: 6.2
click at [405, 323] on div at bounding box center [405, 311] width 145 height 34
drag, startPoint x: 399, startPoint y: 321, endPoint x: 402, endPoint y: 316, distance: 6.3
click at [399, 320] on div at bounding box center [405, 311] width 145 height 34
click at [402, 316] on textarea at bounding box center [400, 311] width 120 height 21
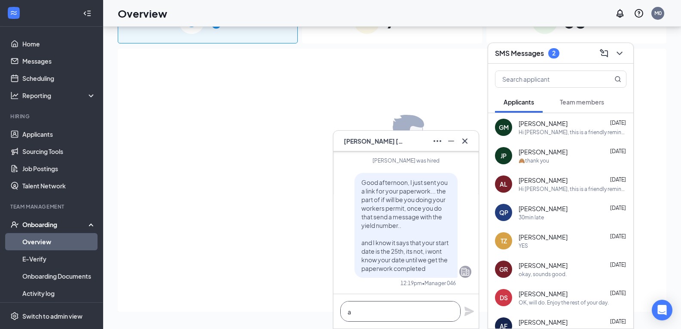
scroll to position [0, 0]
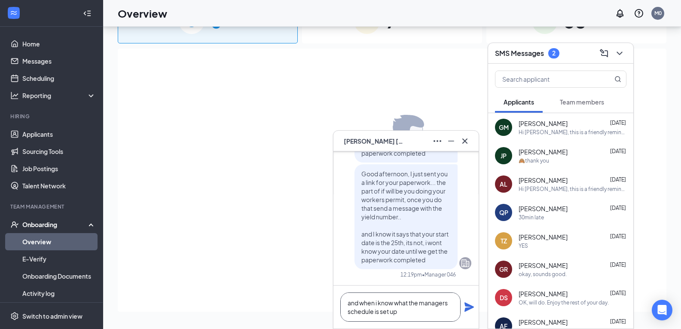
type textarea "and when i know what the managers schedule is set up"
click at [470, 310] on icon "Plane" at bounding box center [469, 307] width 10 height 10
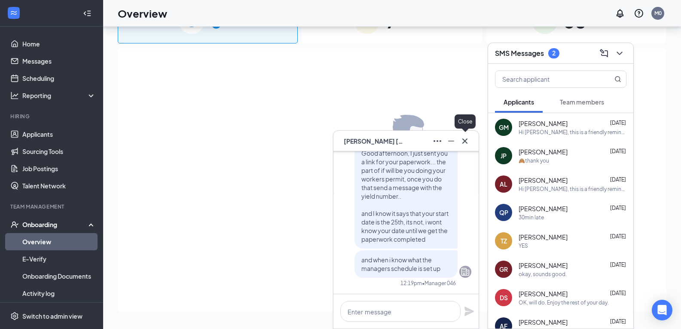
click at [466, 136] on button at bounding box center [465, 141] width 14 height 14
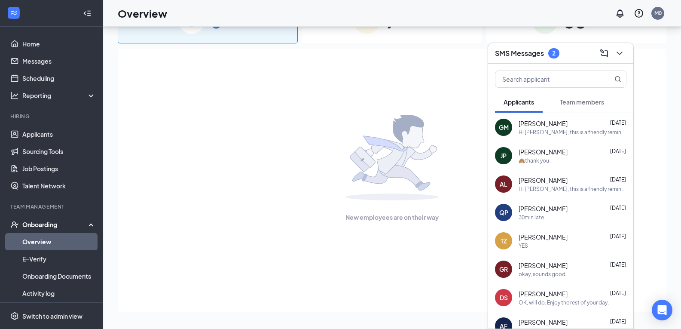
click at [586, 98] on span "Team members" at bounding box center [582, 102] width 44 height 8
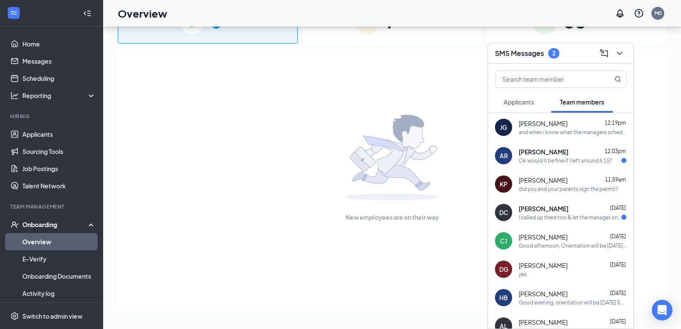
drag, startPoint x: 564, startPoint y: 156, endPoint x: 569, endPoint y: 160, distance: 6.4
click at [565, 156] on div "[PERSON_NAME]-Sierra 12:03pm Ok would it be fine if I left around 6:15?" at bounding box center [573, 155] width 108 height 17
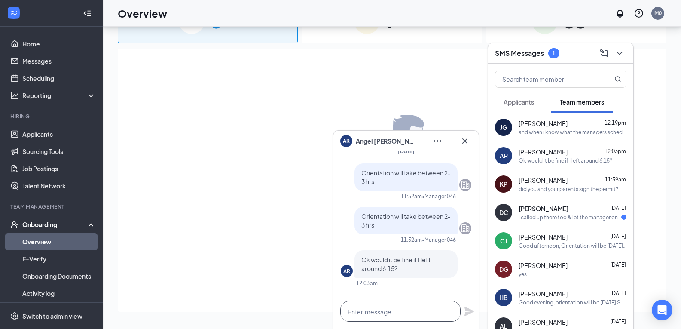
click at [415, 317] on textarea at bounding box center [400, 311] width 120 height 21
type textarea "yes that will be fine"
click at [463, 311] on div "yes that will be fine" at bounding box center [405, 311] width 145 height 34
click at [471, 315] on icon "Plane" at bounding box center [469, 311] width 10 height 10
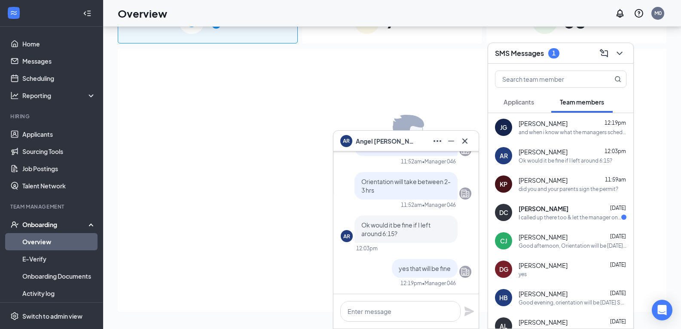
click at [560, 214] on div "I called up there too & let the manager on duty know & he said he would relay t…" at bounding box center [570, 217] width 103 height 7
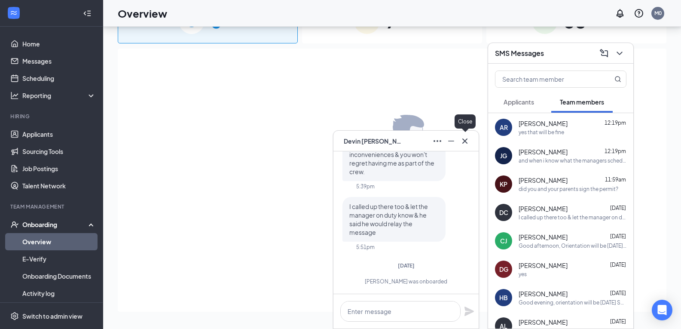
click at [464, 144] on icon "Cross" at bounding box center [465, 141] width 10 height 10
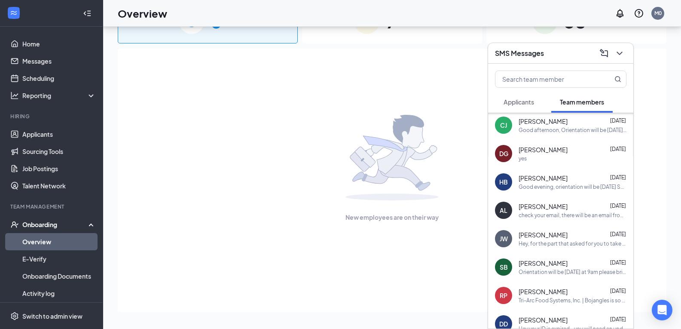
scroll to position [120, 0]
